Goal: Transaction & Acquisition: Purchase product/service

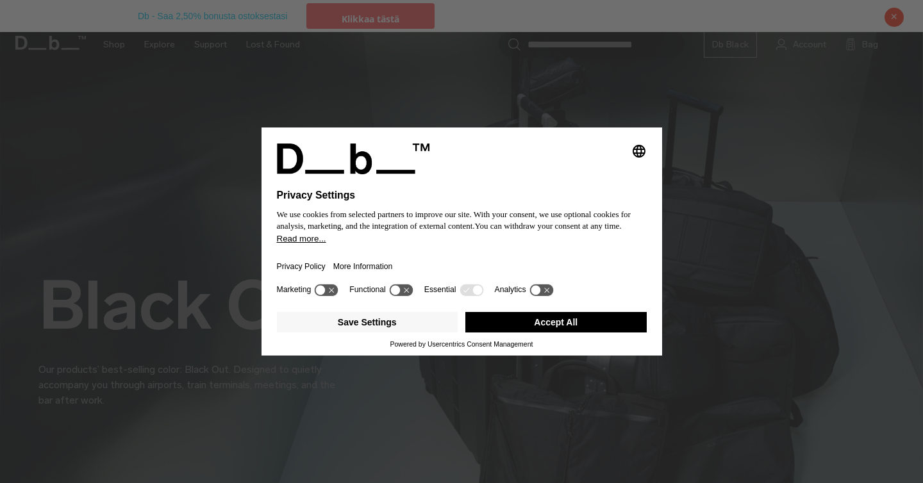
click at [521, 328] on button "Accept All" at bounding box center [555, 322] width 181 height 21
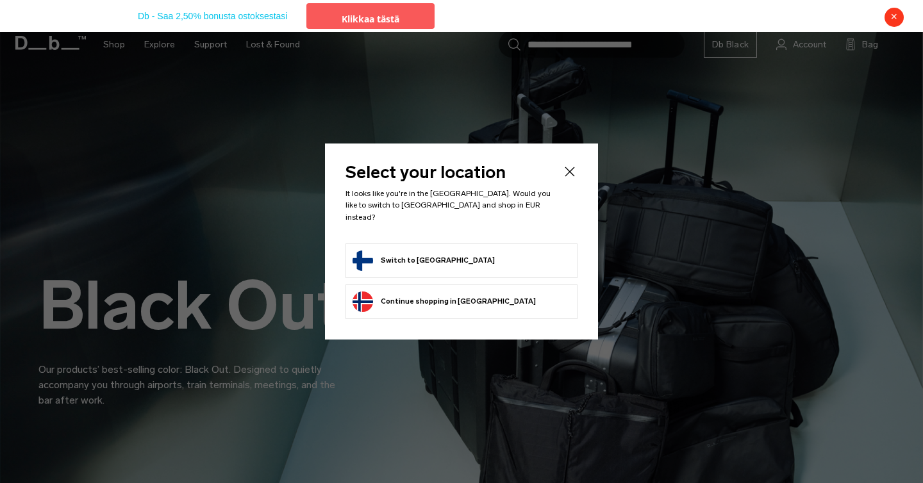
click at [402, 253] on button "Switch to [GEOGRAPHIC_DATA]" at bounding box center [423, 260] width 142 height 21
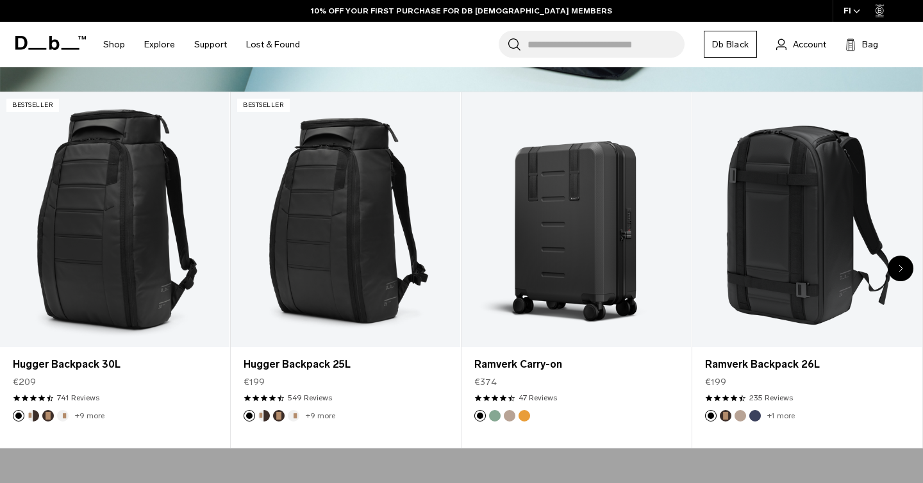
scroll to position [492, 0]
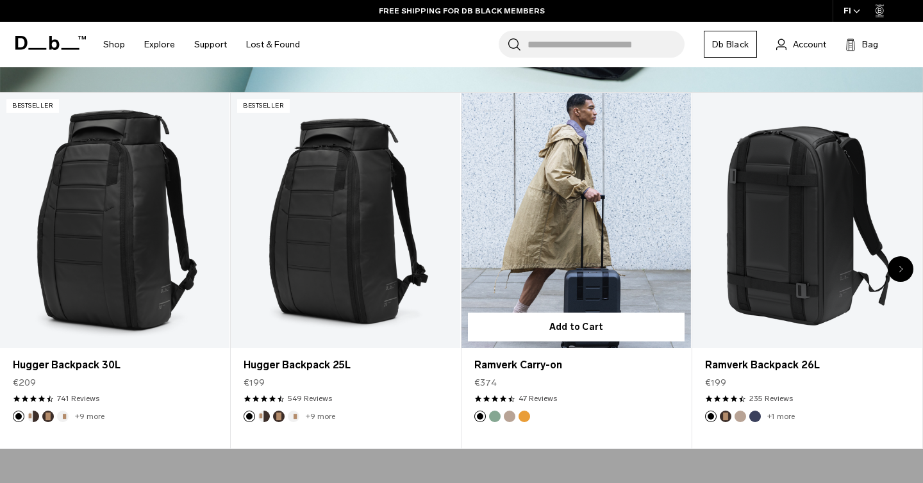
click at [581, 157] on link "Ramverk Carry-on" at bounding box center [575, 220] width 229 height 255
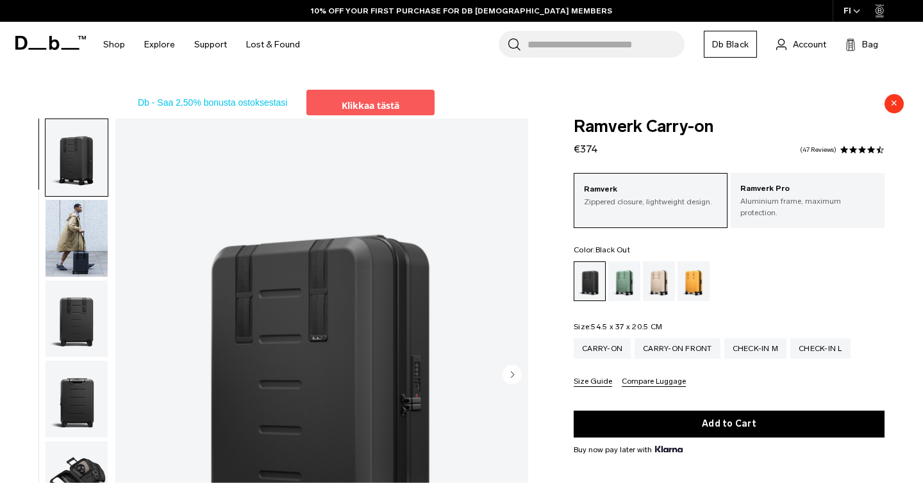
click at [79, 243] on img "button" at bounding box center [76, 238] width 62 height 77
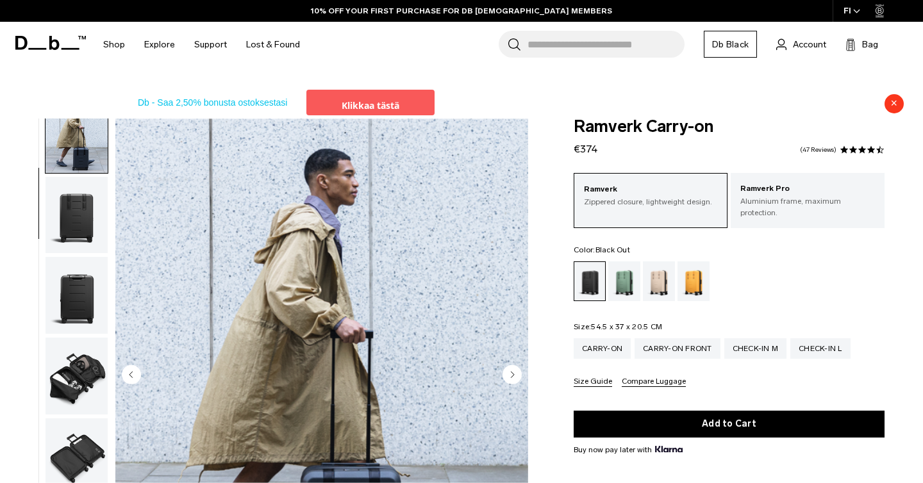
click at [79, 288] on img "button" at bounding box center [76, 295] width 62 height 77
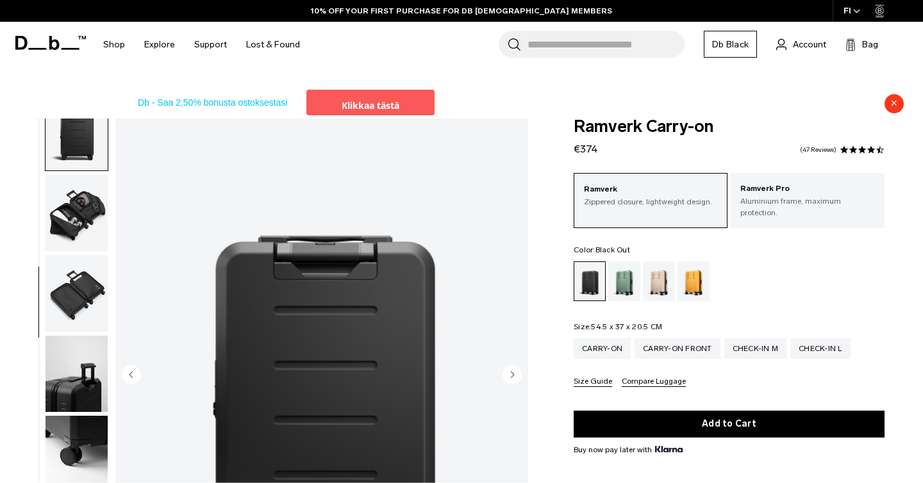
scroll to position [288, 0]
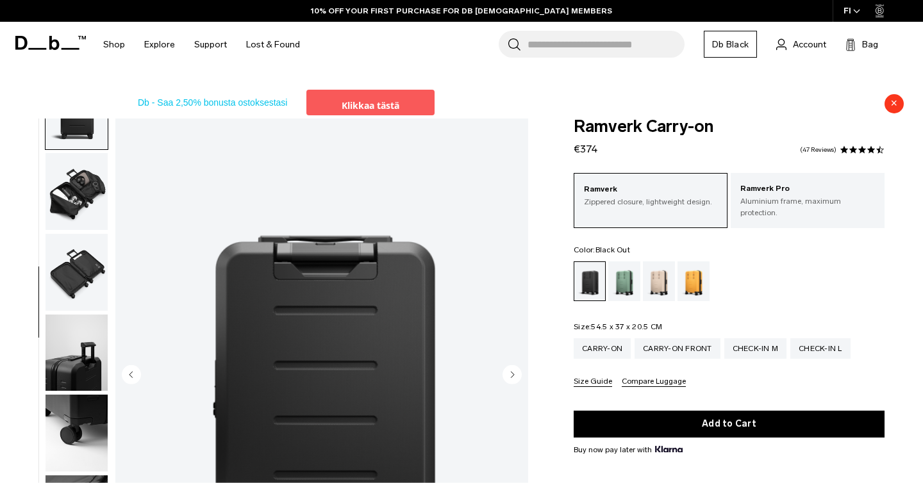
click at [79, 293] on img "button" at bounding box center [76, 272] width 62 height 77
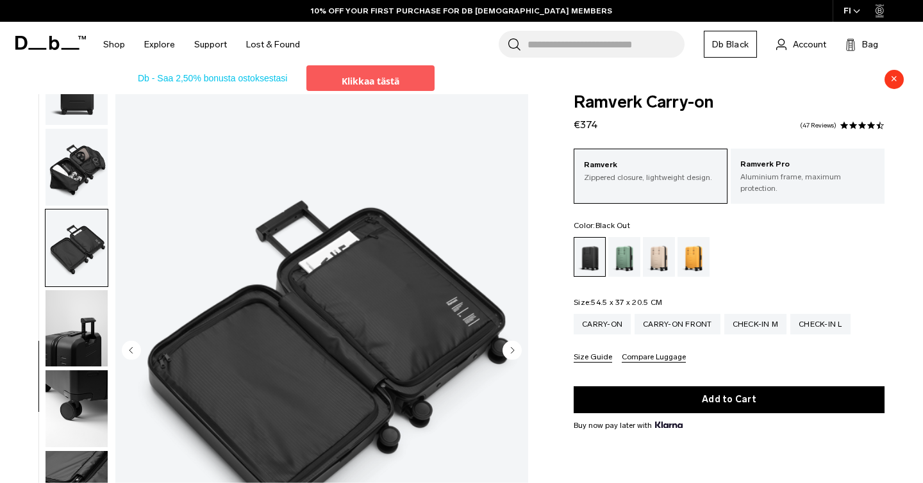
click at [77, 328] on img "button" at bounding box center [76, 328] width 62 height 77
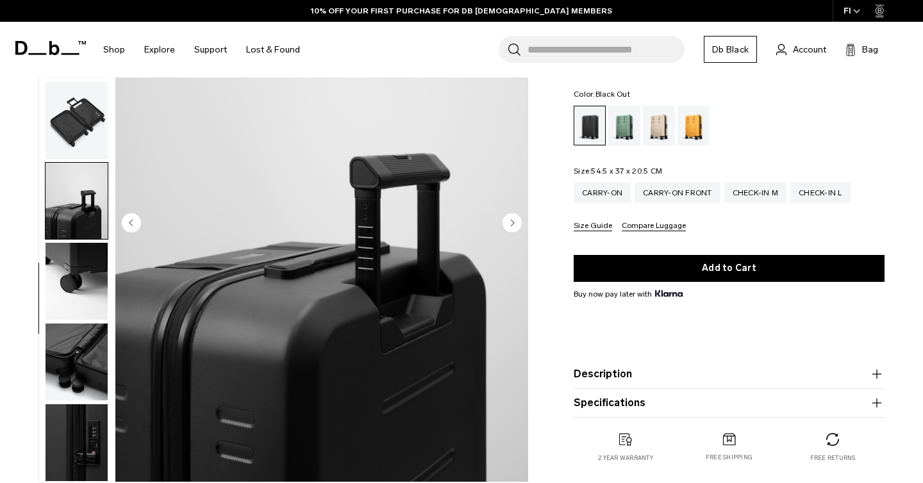
click at [77, 328] on img "button" at bounding box center [76, 362] width 62 height 77
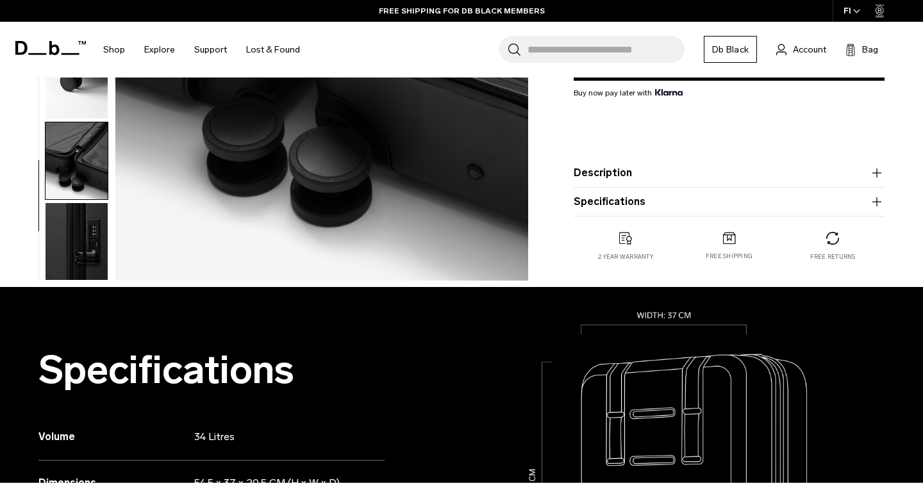
scroll to position [366, 0]
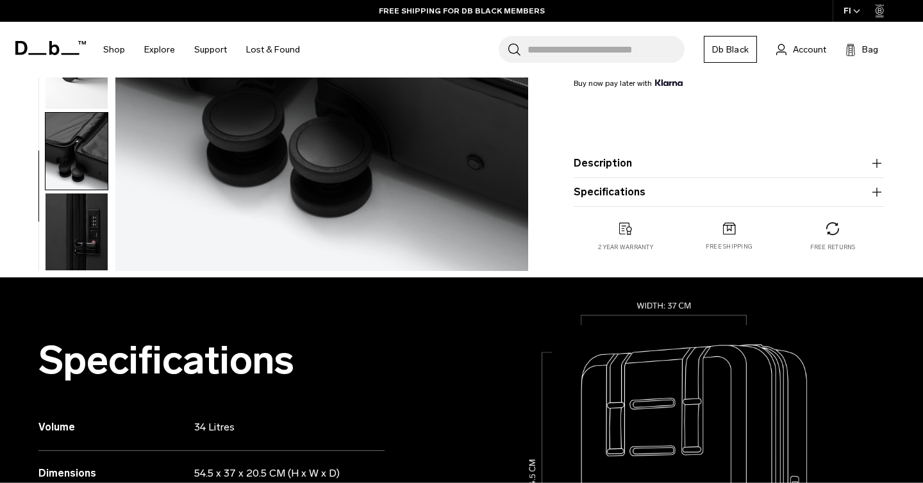
click at [86, 249] on img "button" at bounding box center [76, 231] width 62 height 77
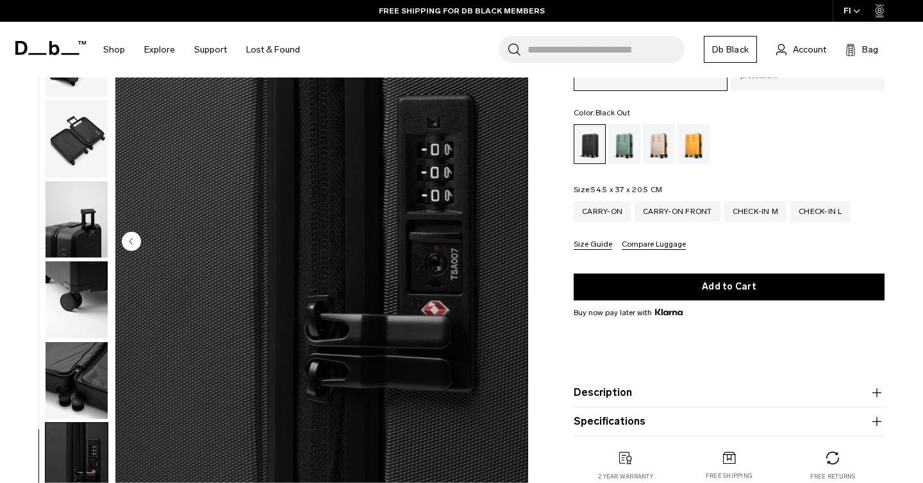
scroll to position [107, 0]
